Goal: Task Accomplishment & Management: Use online tool/utility

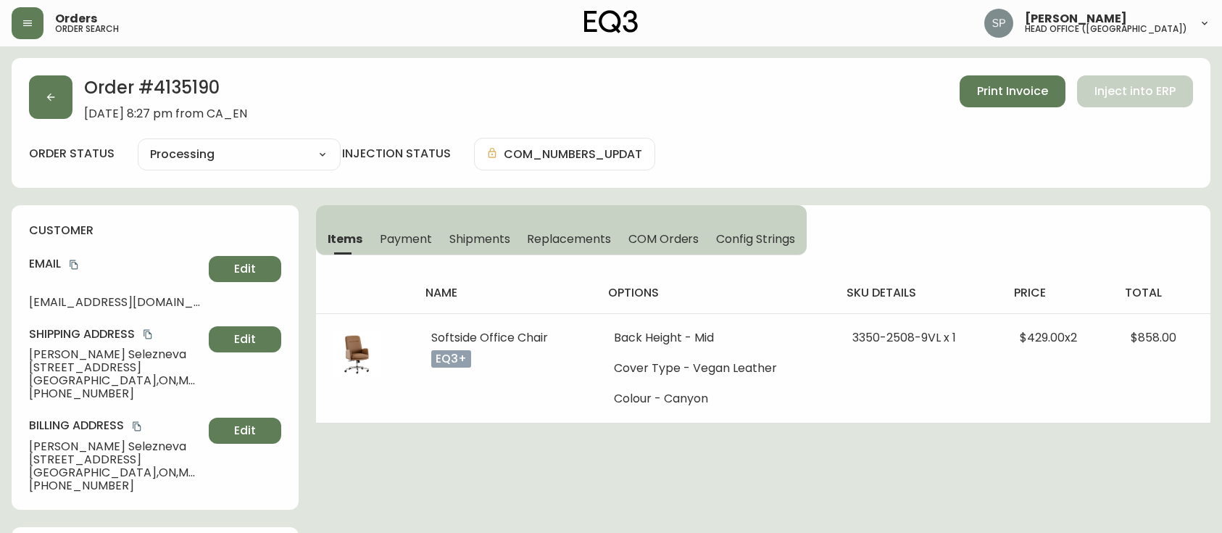
select select "PROCESSING"
click at [52, 91] on icon "button" at bounding box center [51, 97] width 12 height 12
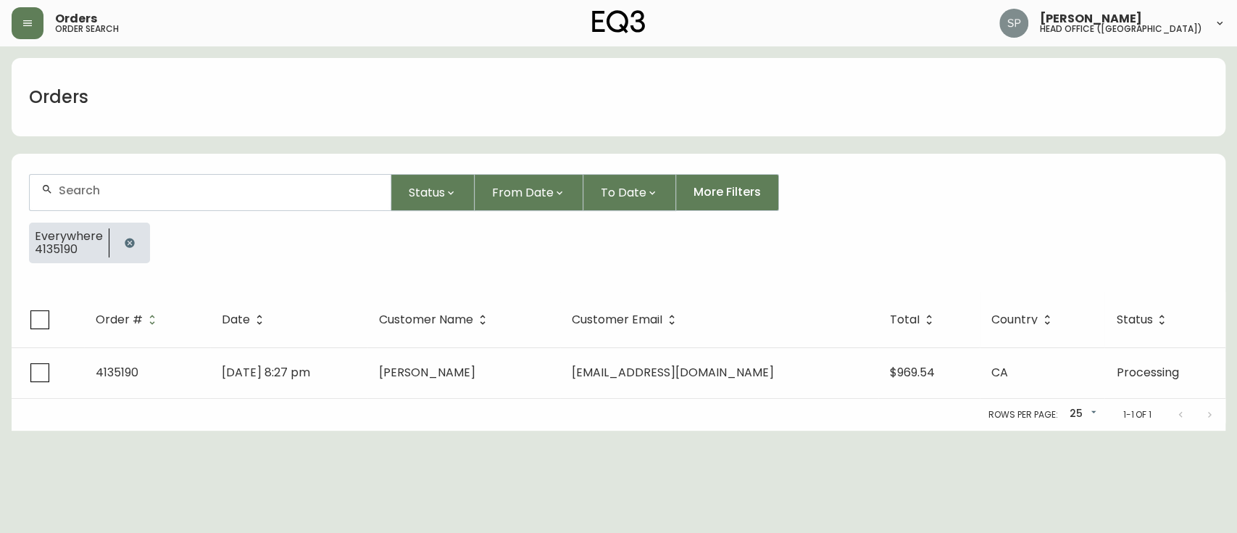
click at [124, 185] on input "text" at bounding box center [219, 190] width 320 height 14
type input "8554119"
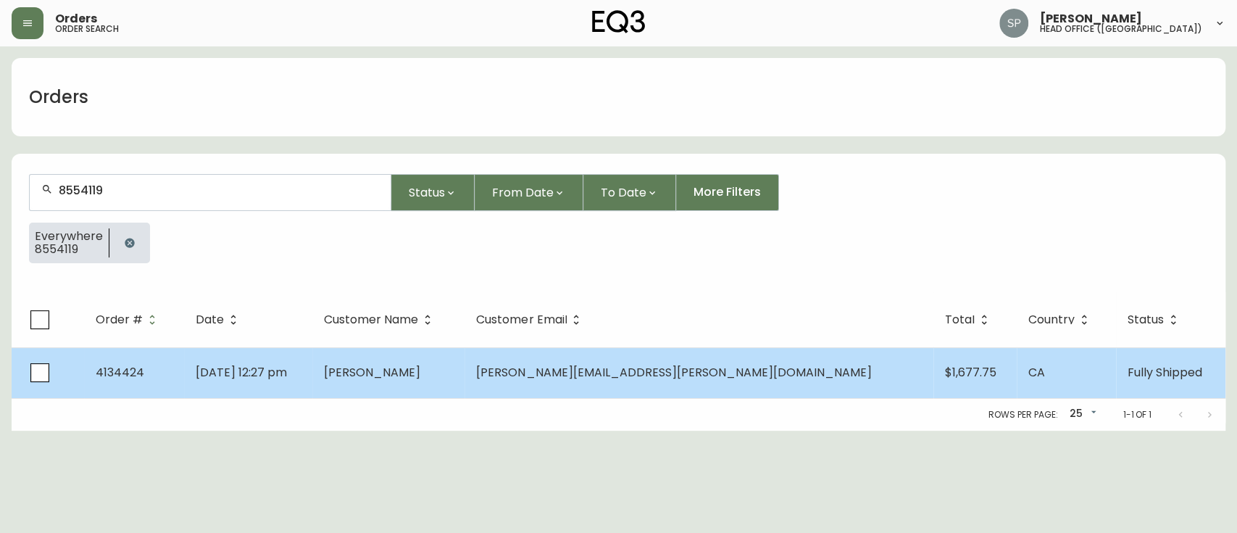
click at [293, 381] on td "[DATE] 12:27 pm" at bounding box center [248, 372] width 128 height 51
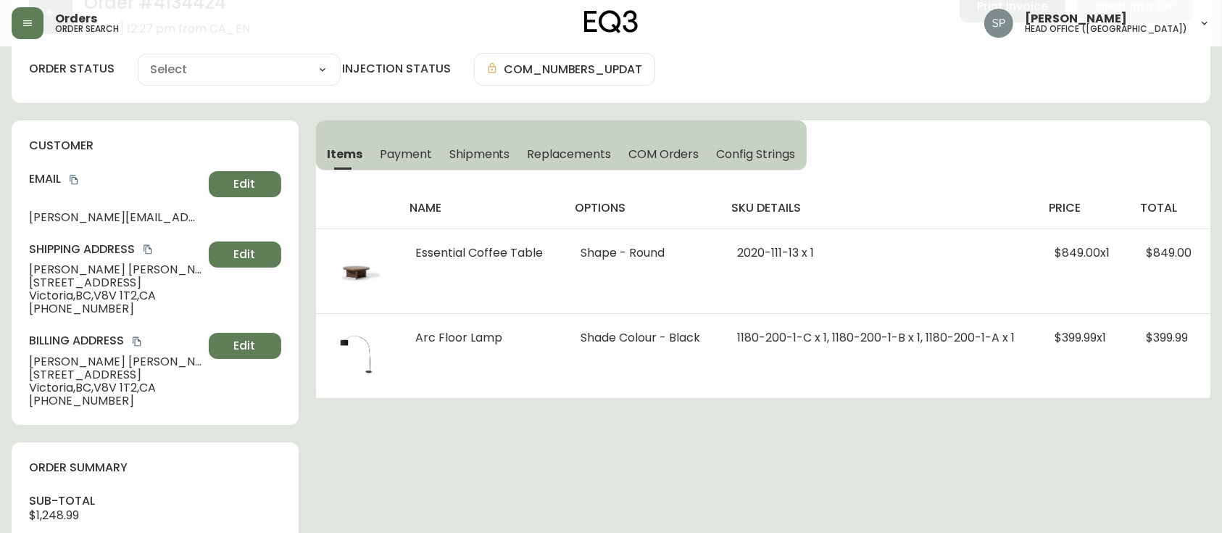
scroll to position [290, 0]
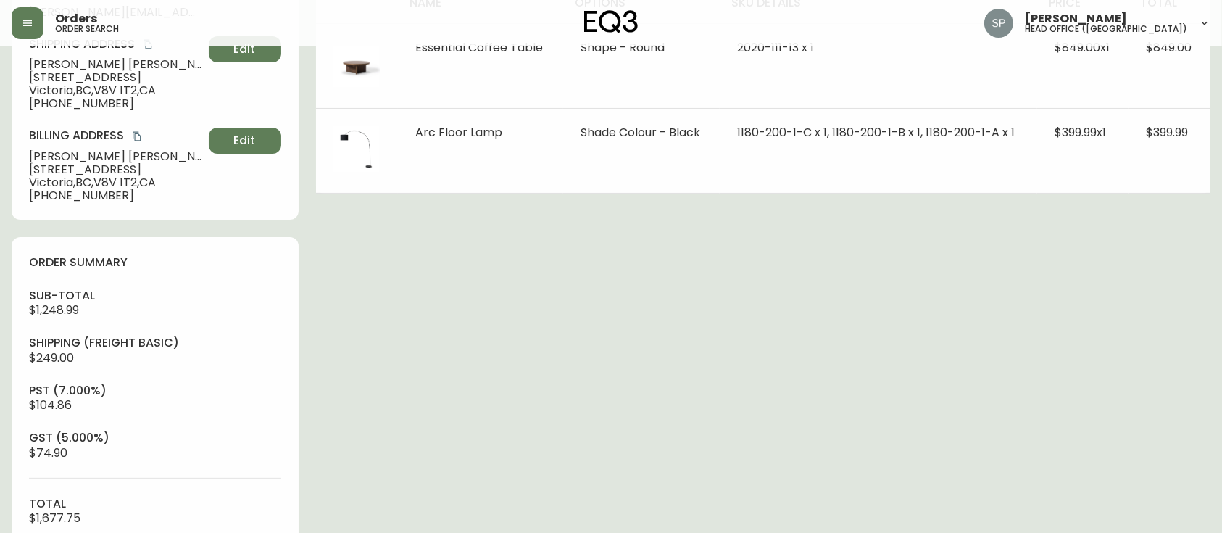
type input "Fully Shipped"
select select "FULLY_SHIPPED"
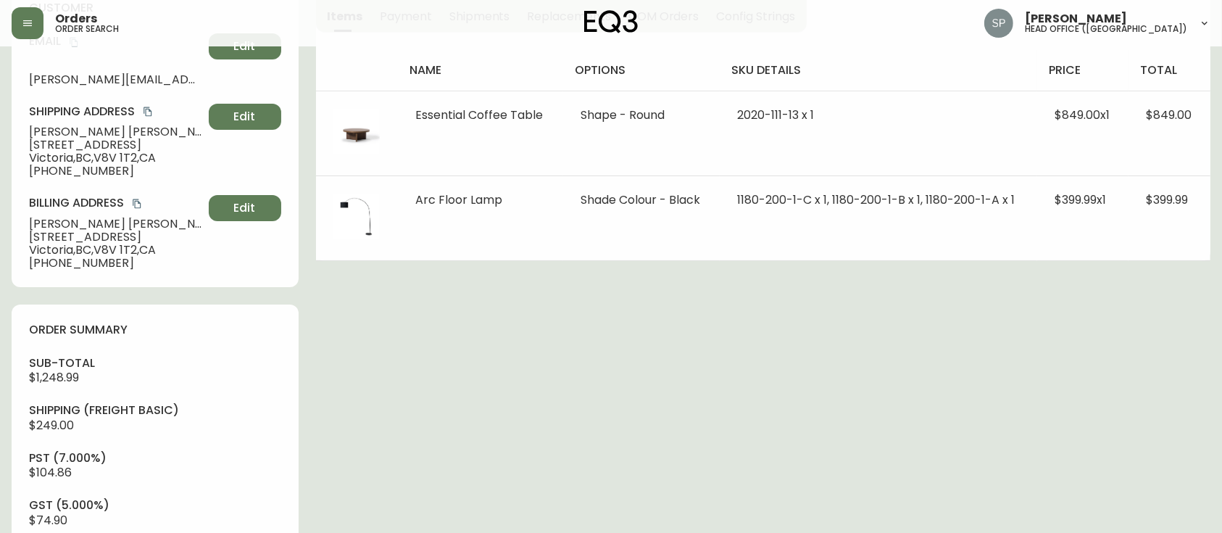
scroll to position [193, 0]
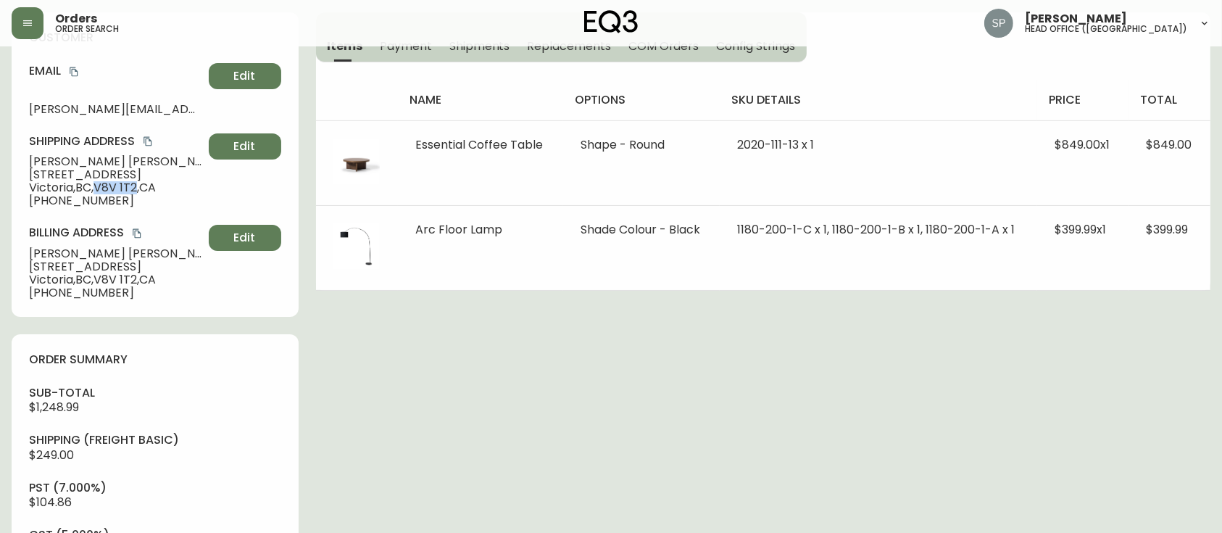
drag, startPoint x: 101, startPoint y: 187, endPoint x: 142, endPoint y: 188, distance: 41.3
click at [142, 188] on span "Victoria , [GEOGRAPHIC_DATA] , V8V 1T2 , [GEOGRAPHIC_DATA]" at bounding box center [116, 187] width 174 height 13
copy span "V8V 1T2"
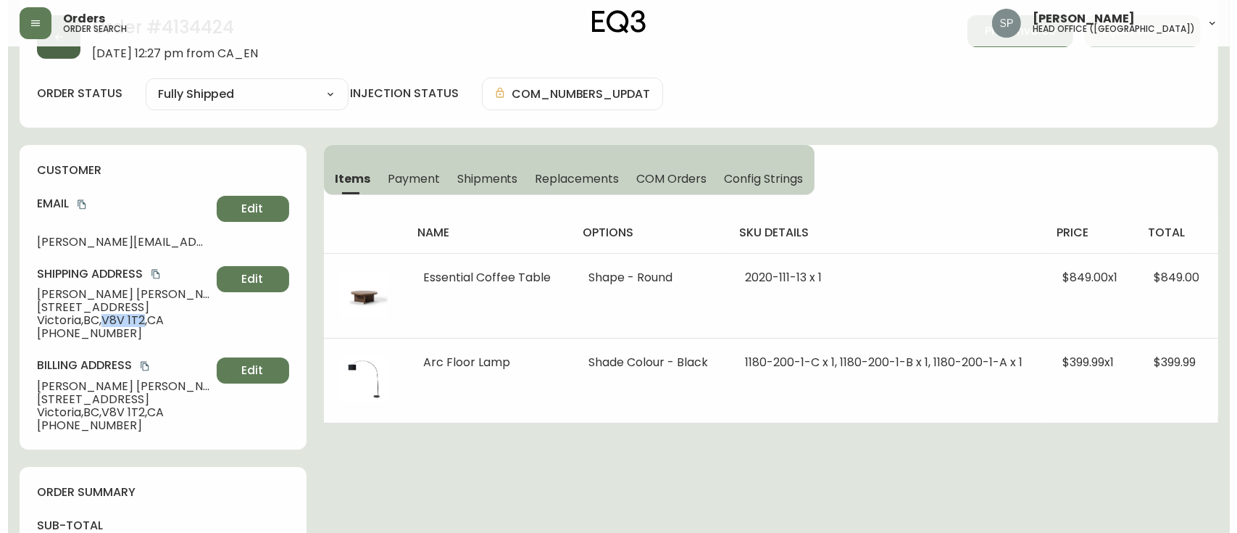
scroll to position [0, 0]
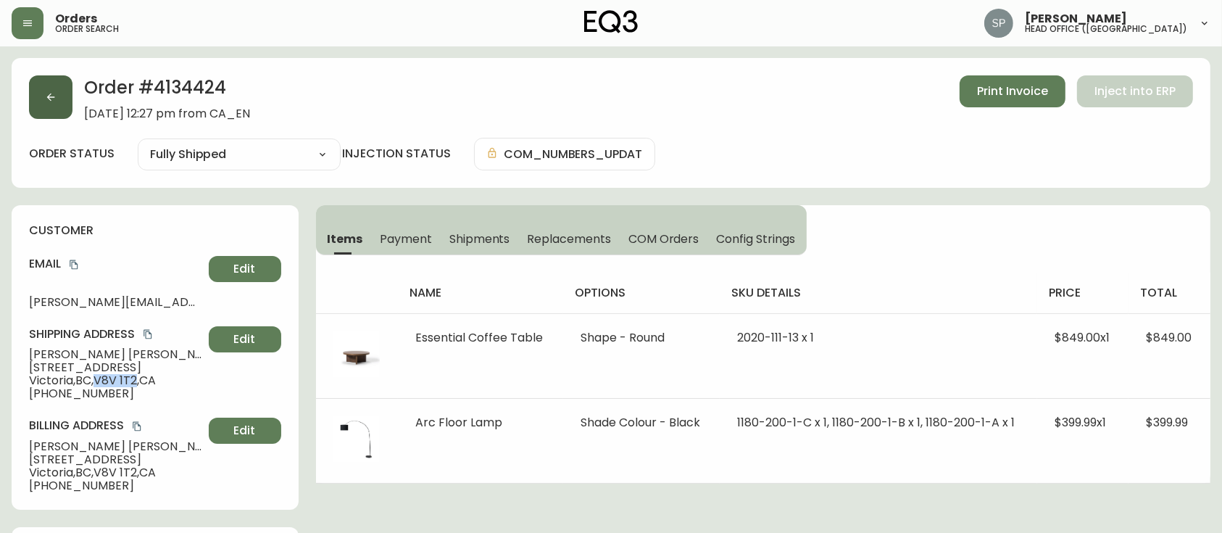
click at [38, 102] on button "button" at bounding box center [50, 96] width 43 height 43
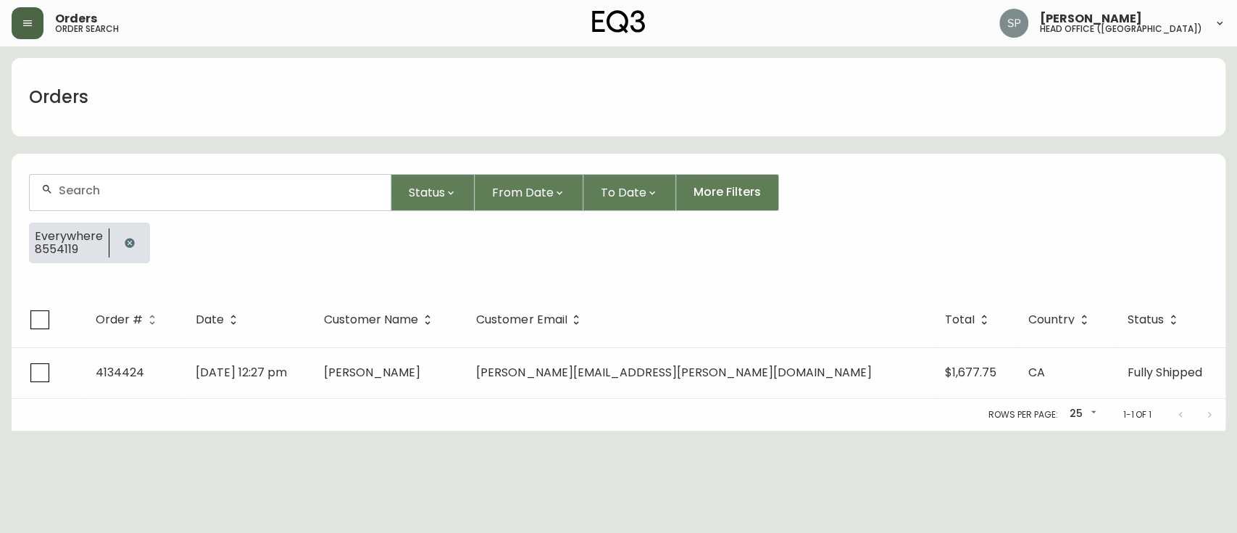
click at [24, 21] on icon "button" at bounding box center [28, 23] width 12 height 12
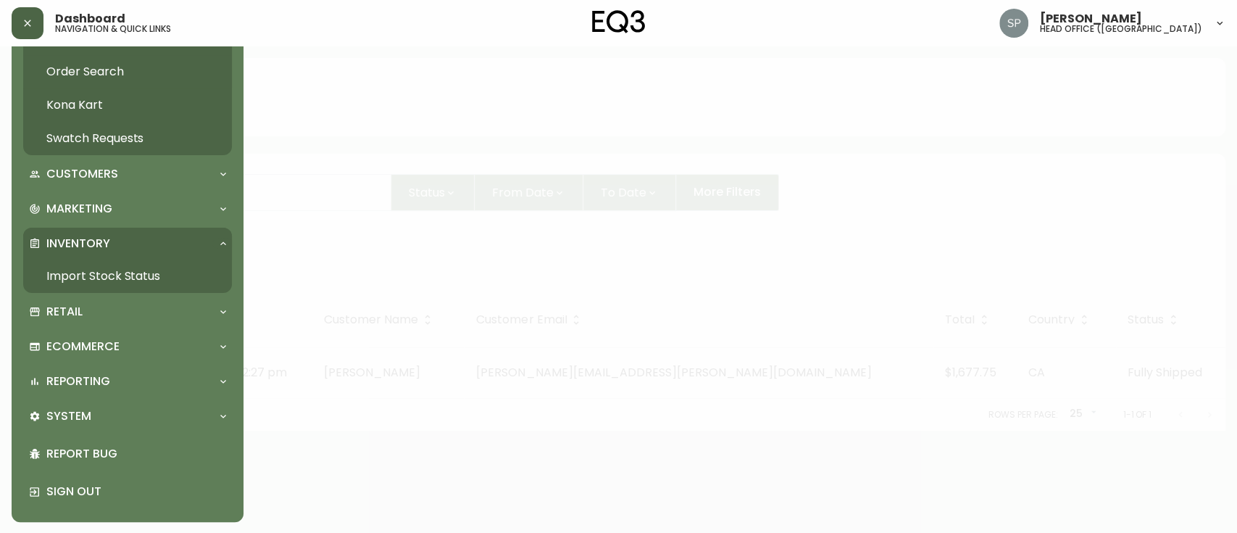
scroll to position [46, 0]
click at [99, 409] on div "System" at bounding box center [120, 416] width 183 height 16
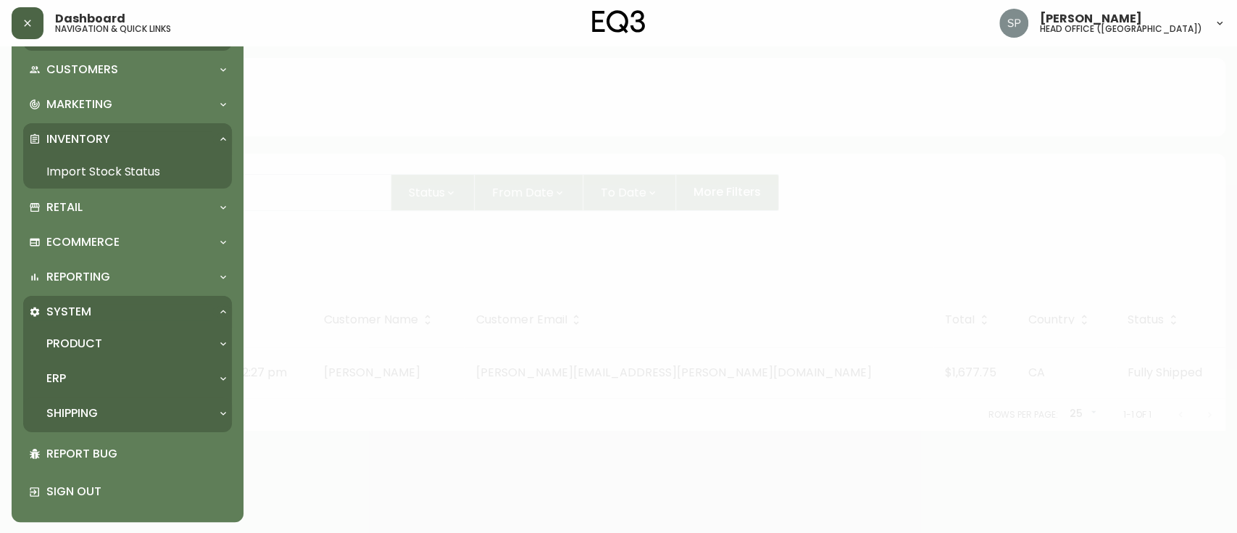
scroll to position [151, 0]
click at [97, 406] on p "Shipping" at bounding box center [71, 413] width 51 height 16
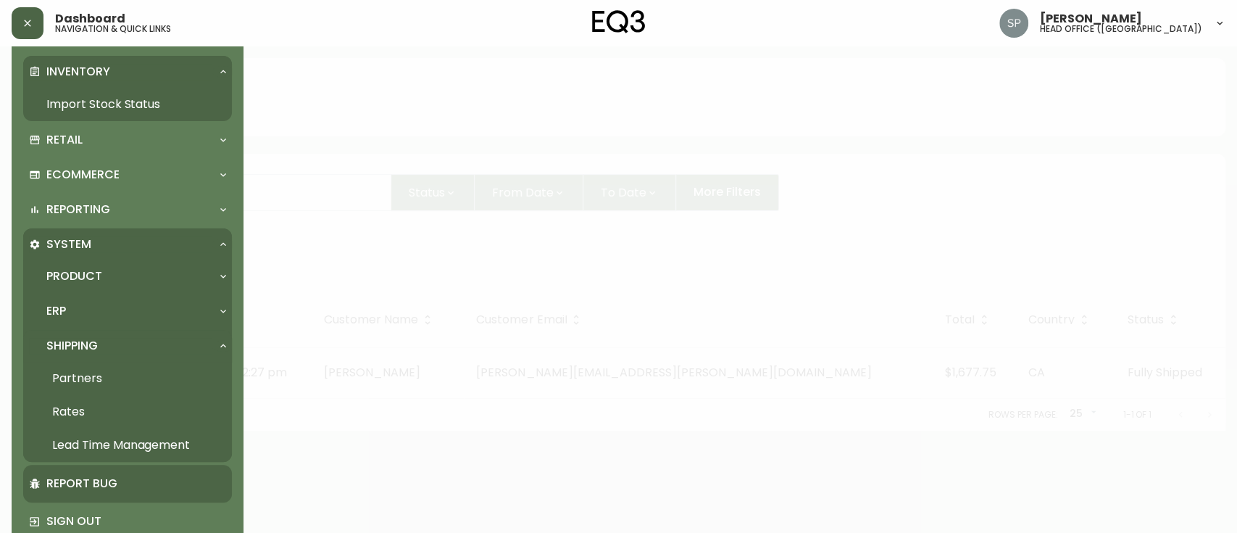
scroll to position [248, 0]
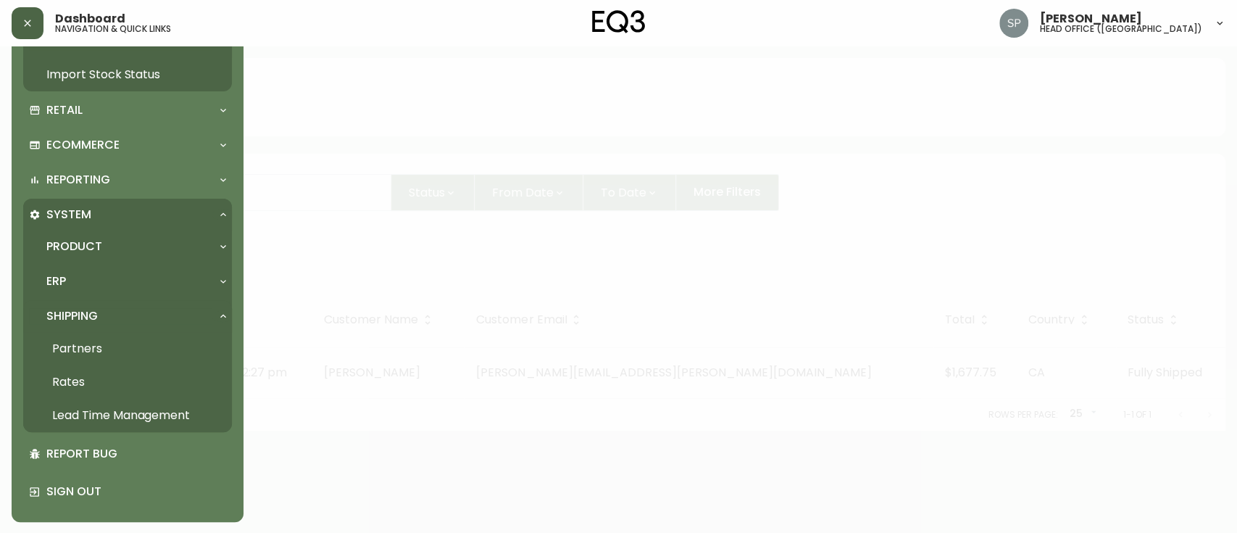
click at [97, 377] on link "Rates" at bounding box center [127, 381] width 209 height 33
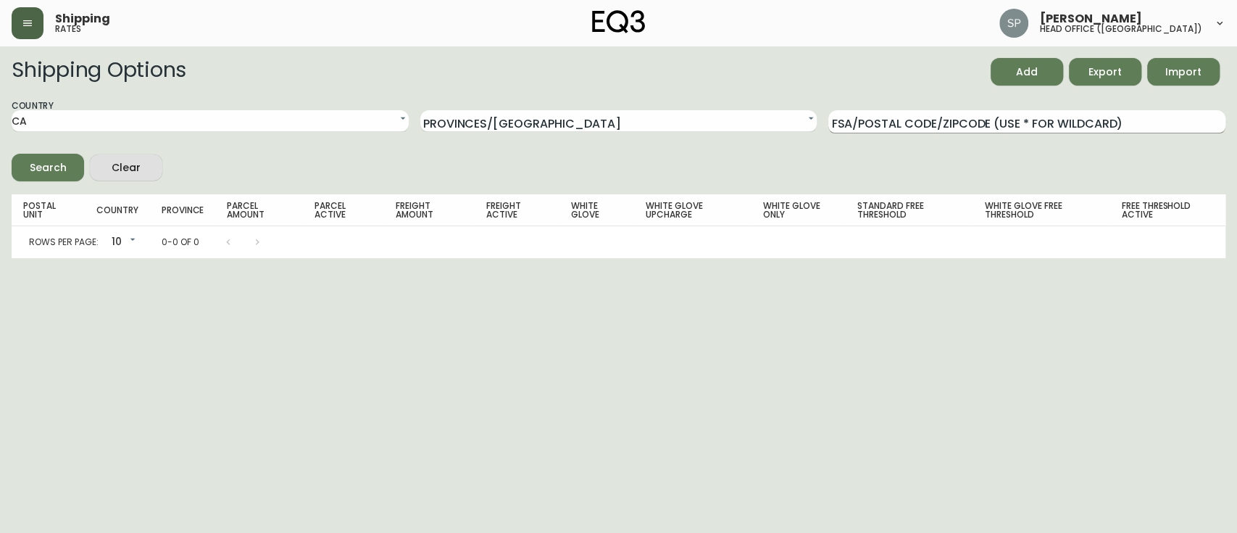
click at [879, 127] on input "FSA/Postal Code/Zipcode (use * for wildcard)" at bounding box center [1026, 121] width 397 height 23
paste input "V8V 1T2"
type input "V8V"
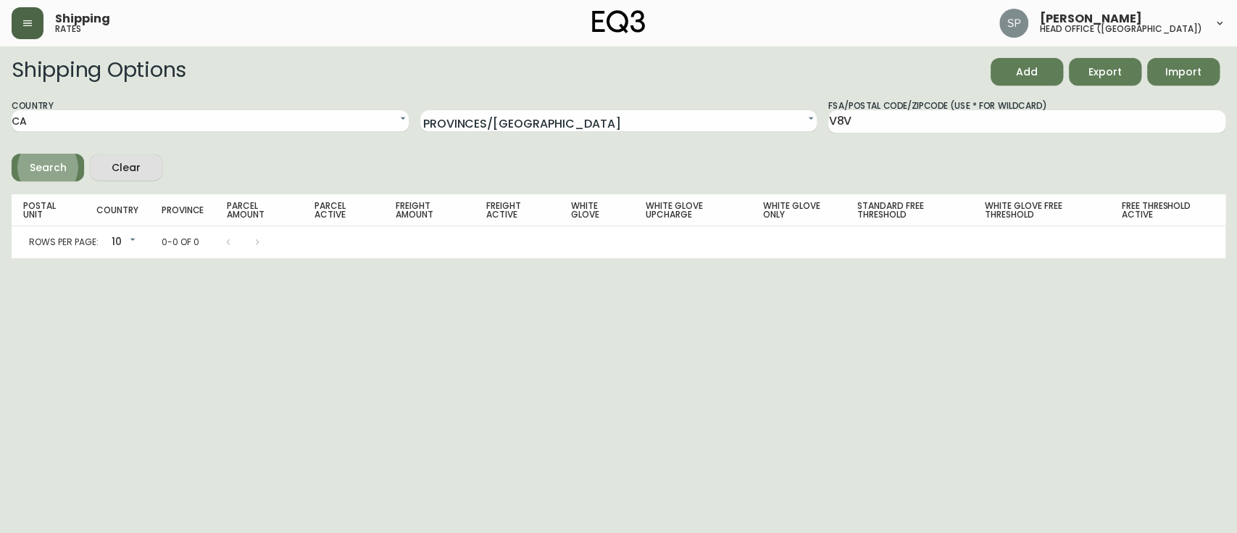
click at [51, 172] on div "Search" at bounding box center [48, 168] width 37 height 18
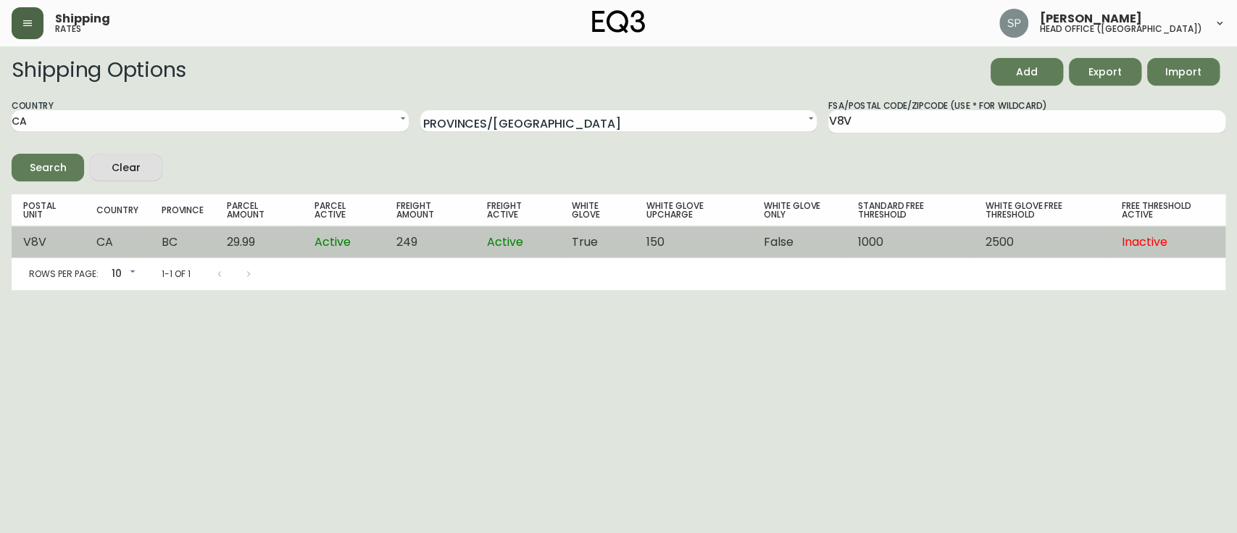
click at [374, 247] on td "Active" at bounding box center [344, 242] width 82 height 32
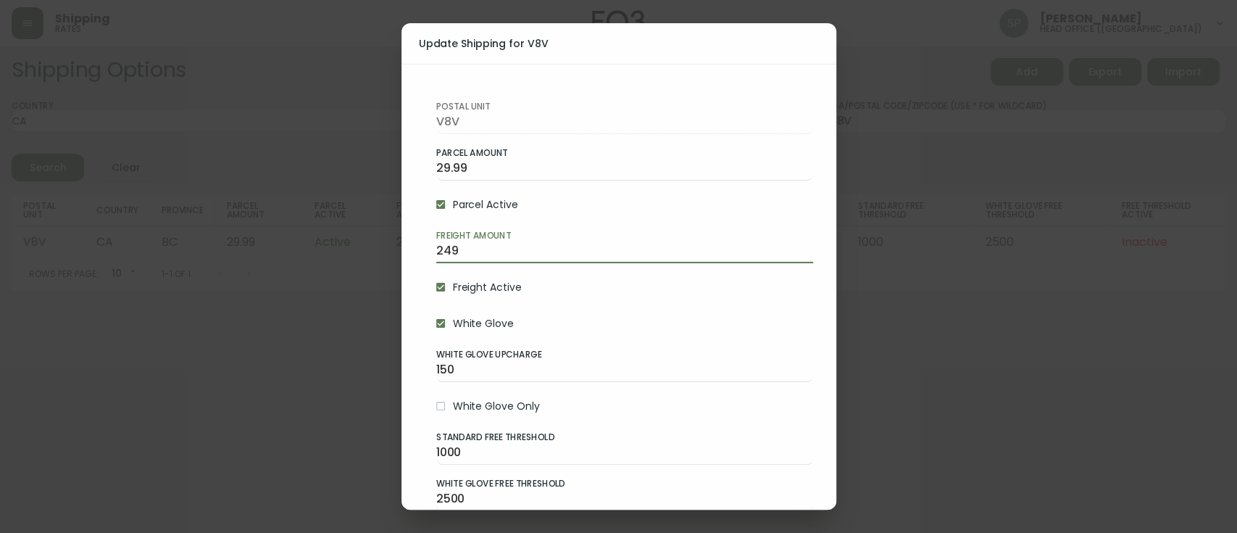
drag, startPoint x: 476, startPoint y: 254, endPoint x: 341, endPoint y: 256, distance: 134.8
click at [342, 256] on div "Update Shipping for V8V Postal Unit V8V Parcel Amount 29.99 Parcel Active Freig…" at bounding box center [618, 266] width 1237 height 533
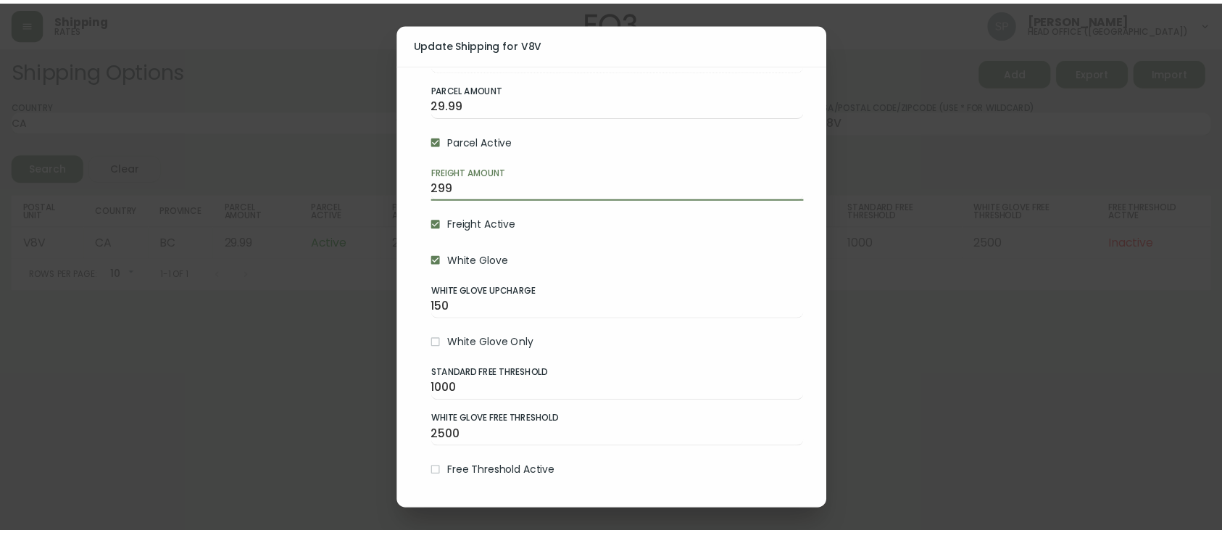
scroll to position [122, 0]
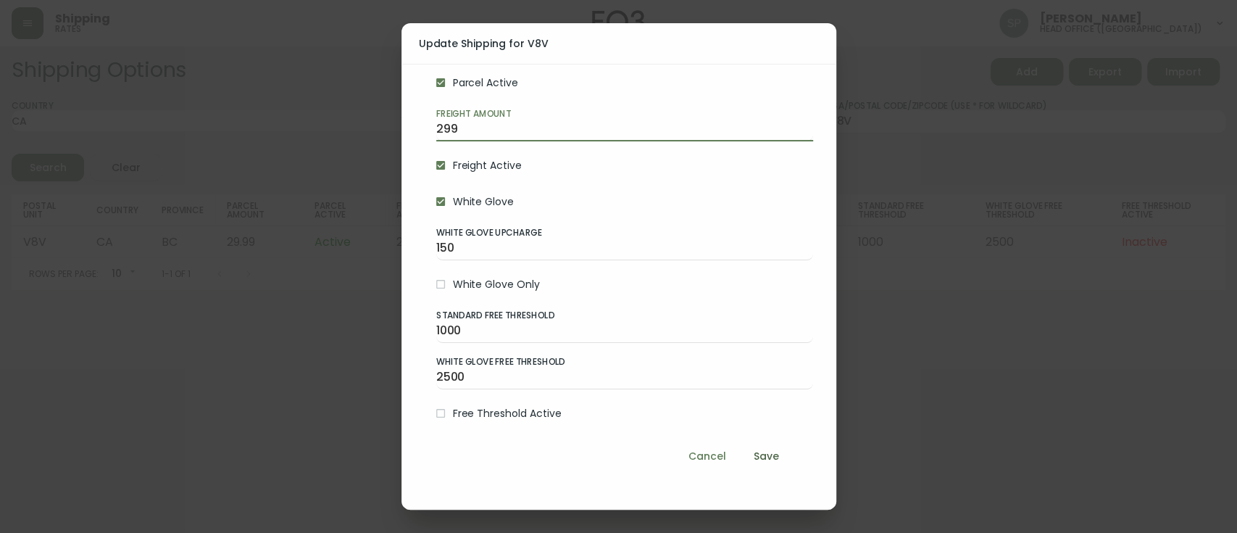
type input "299"
click at [755, 458] on span "Save" at bounding box center [766, 456] width 35 height 18
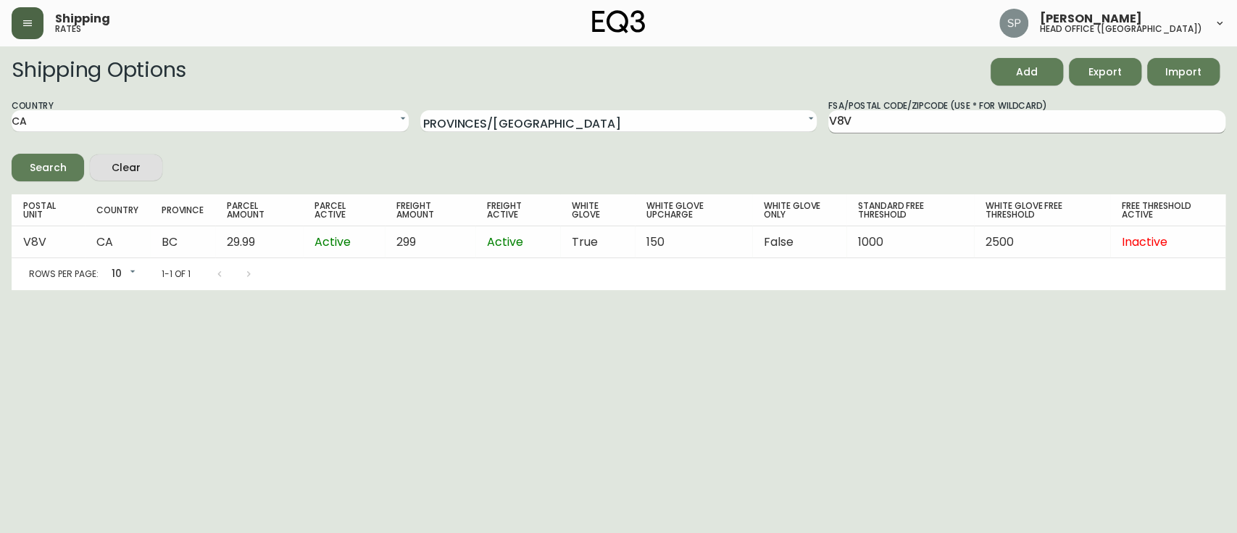
click at [965, 128] on input "V8V" at bounding box center [1026, 121] width 397 height 23
type input "V9t"
click at [12, 154] on button "Search" at bounding box center [48, 168] width 72 height 28
click at [43, 20] on div "Shipping rates" at bounding box center [214, 23] width 404 height 32
click at [35, 29] on button "button" at bounding box center [28, 23] width 32 height 32
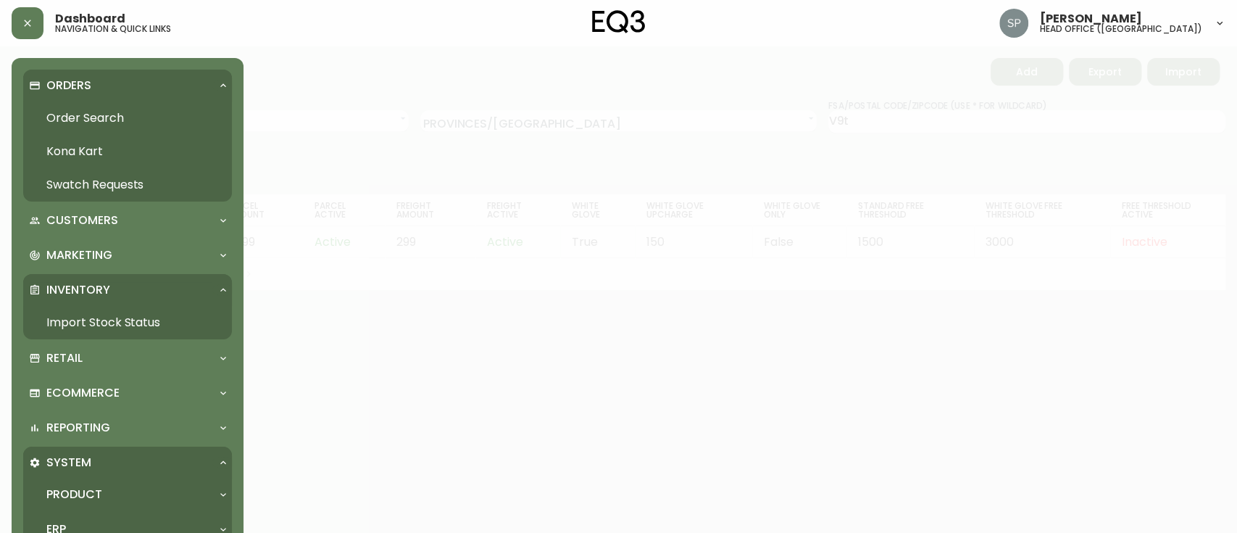
click at [64, 116] on link "Order Search" at bounding box center [127, 117] width 209 height 33
